Goal: Task Accomplishment & Management: Use online tool/utility

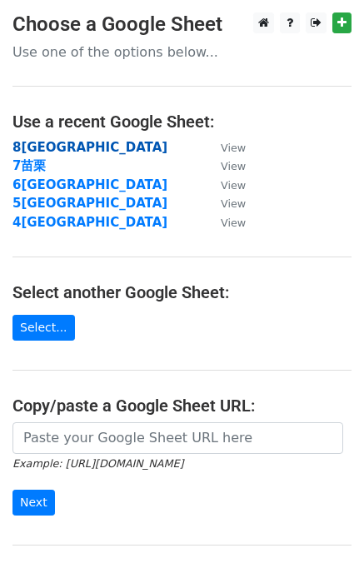
click at [57, 150] on strong "8[GEOGRAPHIC_DATA]" at bounding box center [89, 147] width 155 height 15
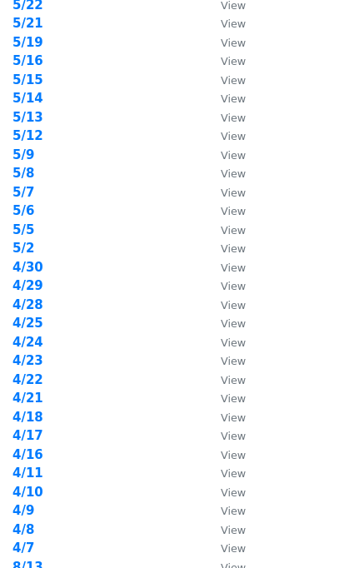
scroll to position [461, 0]
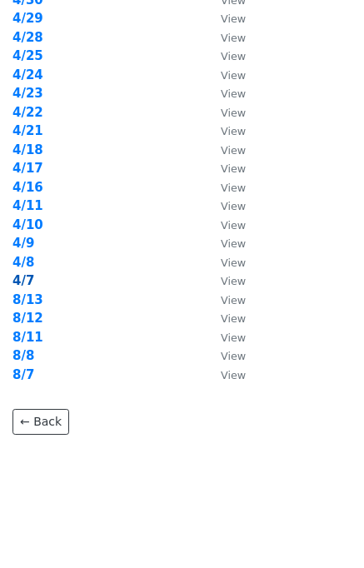
click at [27, 280] on strong "4/7" at bounding box center [23, 280] width 22 height 15
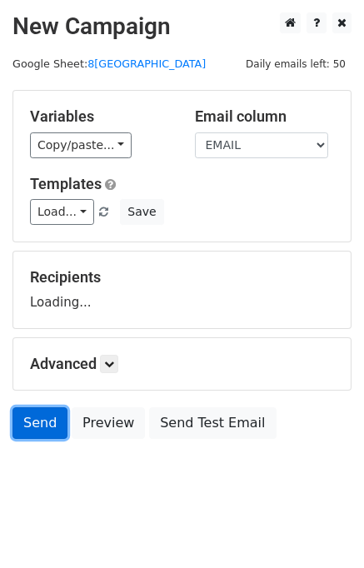
click at [49, 424] on link "Send" at bounding box center [39, 423] width 55 height 32
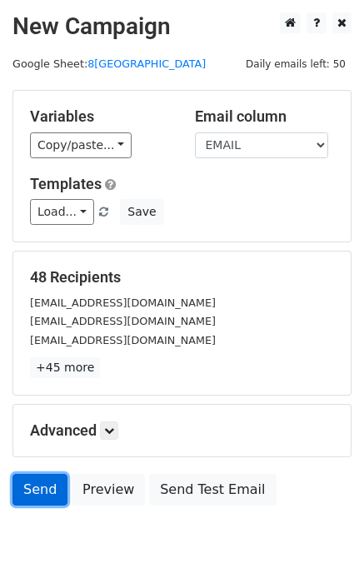
click at [36, 489] on link "Send" at bounding box center [39, 490] width 55 height 32
